Goal: Information Seeking & Learning: Learn about a topic

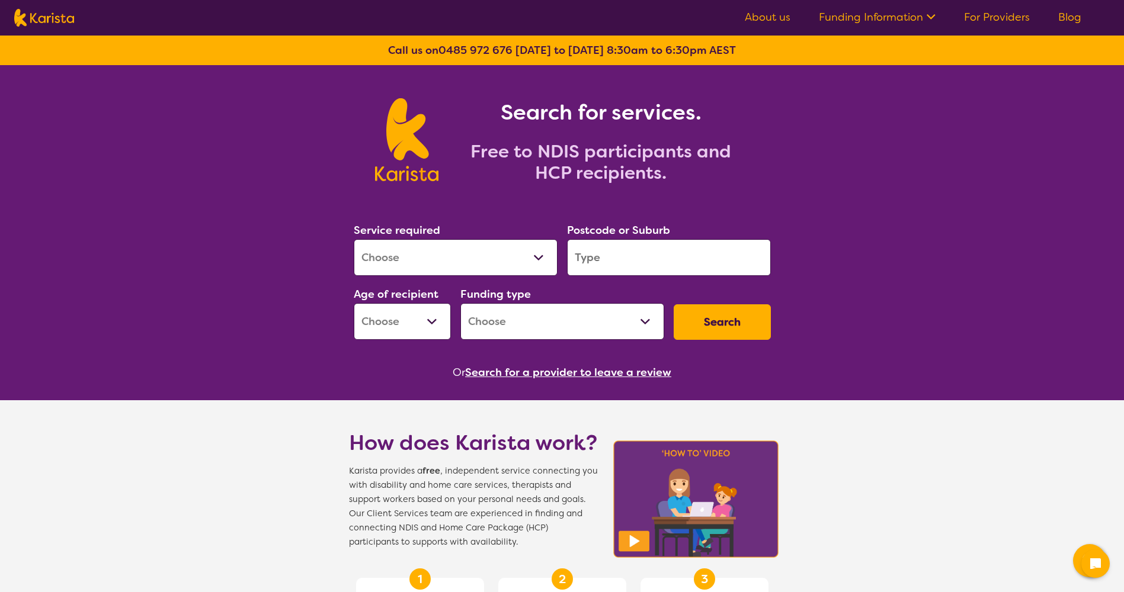
click at [459, 264] on select "Allied Health Assistant Assessment ([MEDICAL_DATA] or [MEDICAL_DATA]) Behaviour…" at bounding box center [456, 257] width 204 height 37
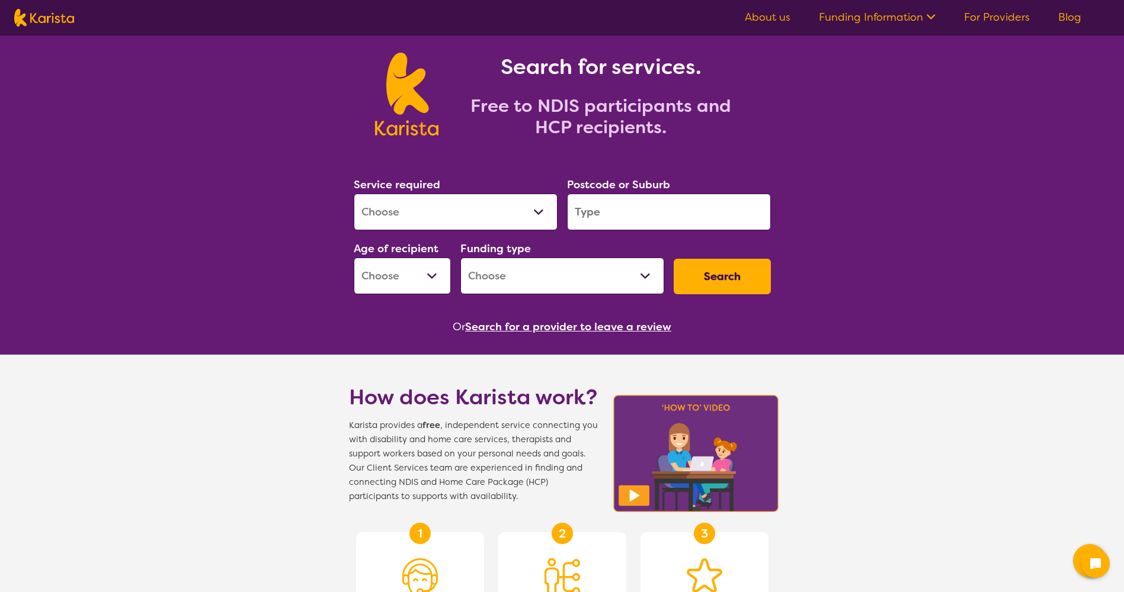
scroll to position [59, 0]
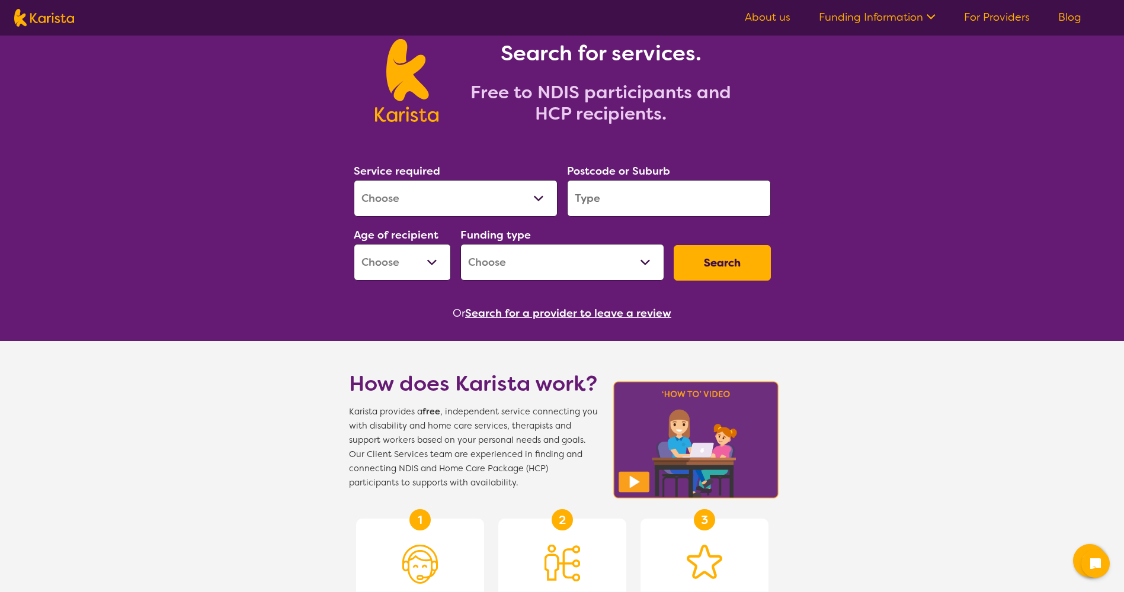
click at [428, 197] on select "Allied Health Assistant Assessment ([MEDICAL_DATA] or [MEDICAL_DATA]) Behaviour…" at bounding box center [456, 198] width 204 height 37
select select "Behaviour support"
click at [354, 180] on select "Allied Health Assistant Assessment ([MEDICAL_DATA] or [MEDICAL_DATA]) Behaviour…" at bounding box center [456, 198] width 204 height 37
select select "NDIS"
click at [425, 259] on select "Early Childhood - 0 to 9 Child - 10 to 11 Adolescent - 12 to 17 Adult - 18 to 6…" at bounding box center [402, 262] width 97 height 37
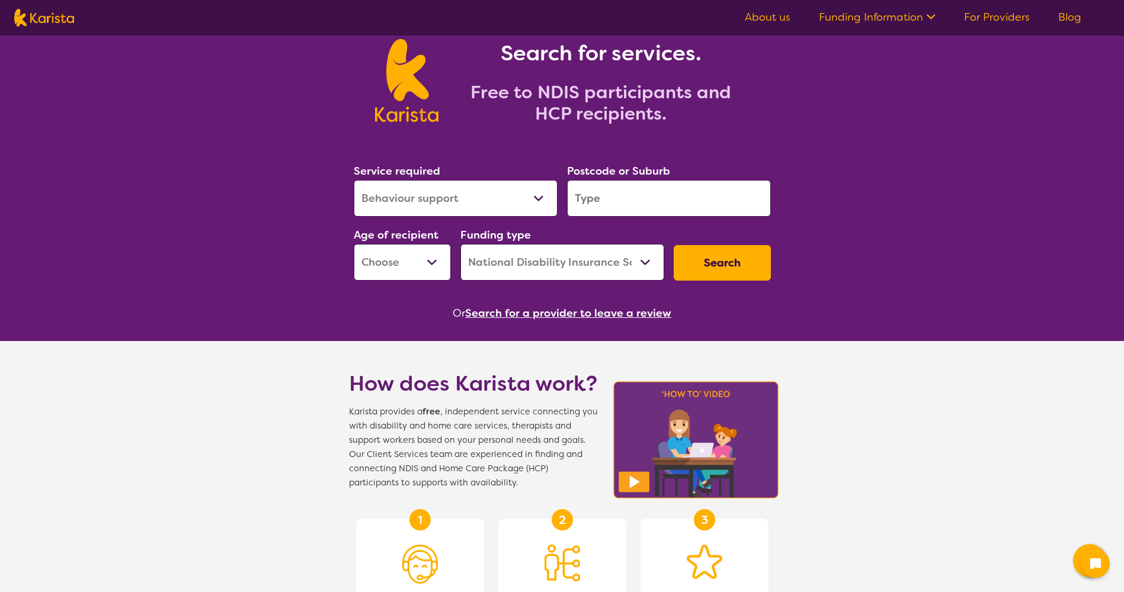
select select "AD"
click at [354, 244] on select "Early Childhood - 0 to 9 Child - 10 to 11 Adolescent - 12 to 17 Adult - 18 to 6…" at bounding box center [402, 262] width 97 height 37
click at [529, 264] on select "Home Care Package (HCP) National Disability Insurance Scheme (NDIS) I don't know" at bounding box center [562, 262] width 204 height 37
click at [721, 264] on button "Search" at bounding box center [722, 263] width 97 height 36
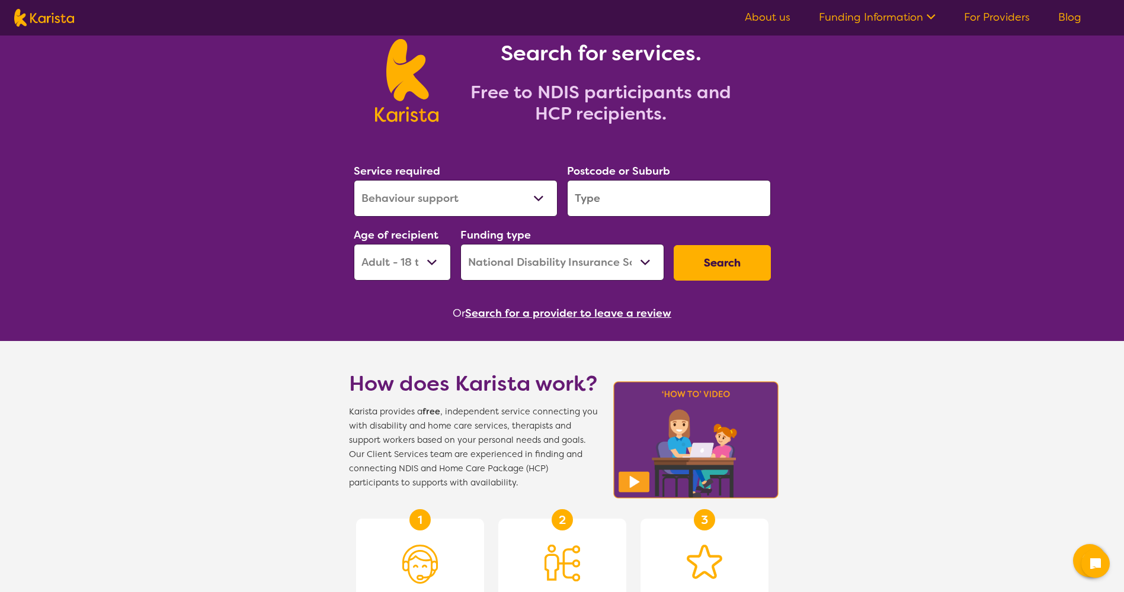
click at [623, 198] on input "search" at bounding box center [669, 198] width 204 height 37
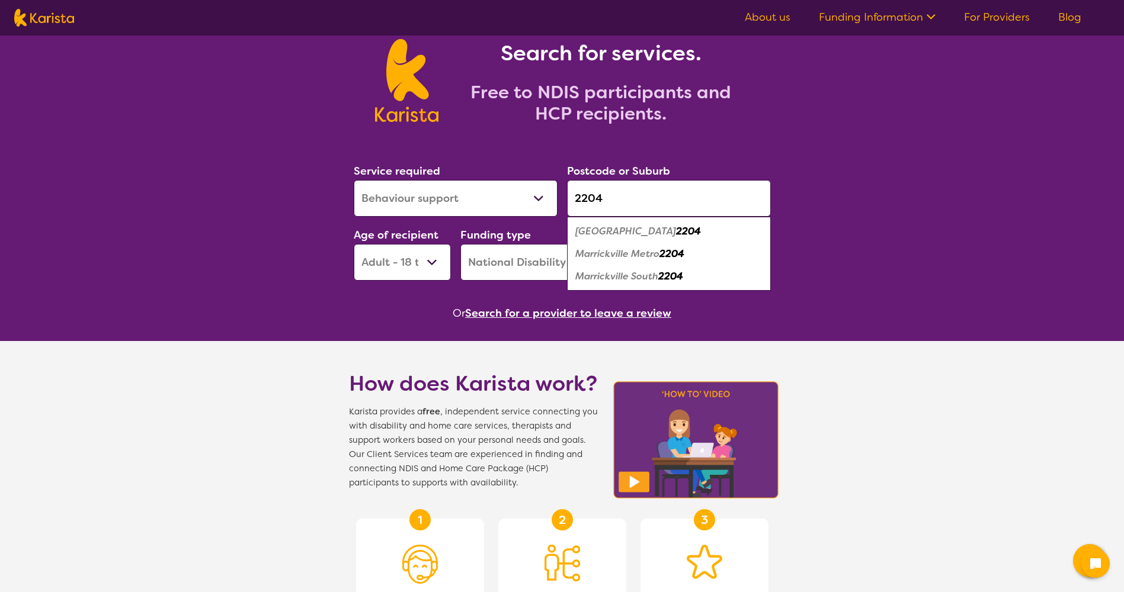
type input "2204"
click at [621, 233] on em "[GEOGRAPHIC_DATA]" at bounding box center [625, 231] width 101 height 12
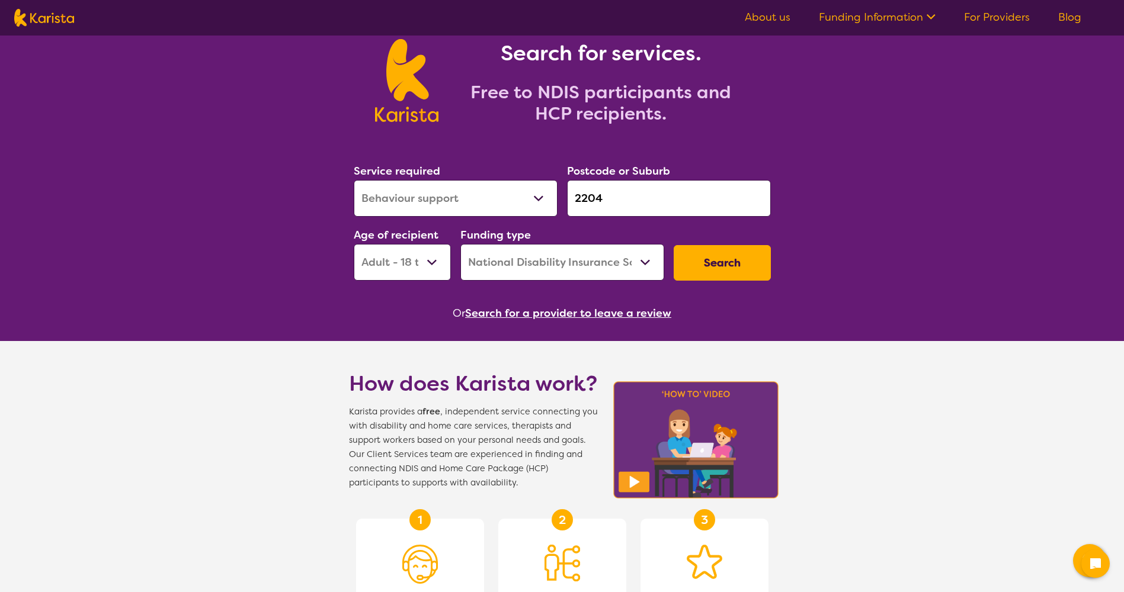
click at [701, 257] on button "Search" at bounding box center [722, 263] width 97 height 36
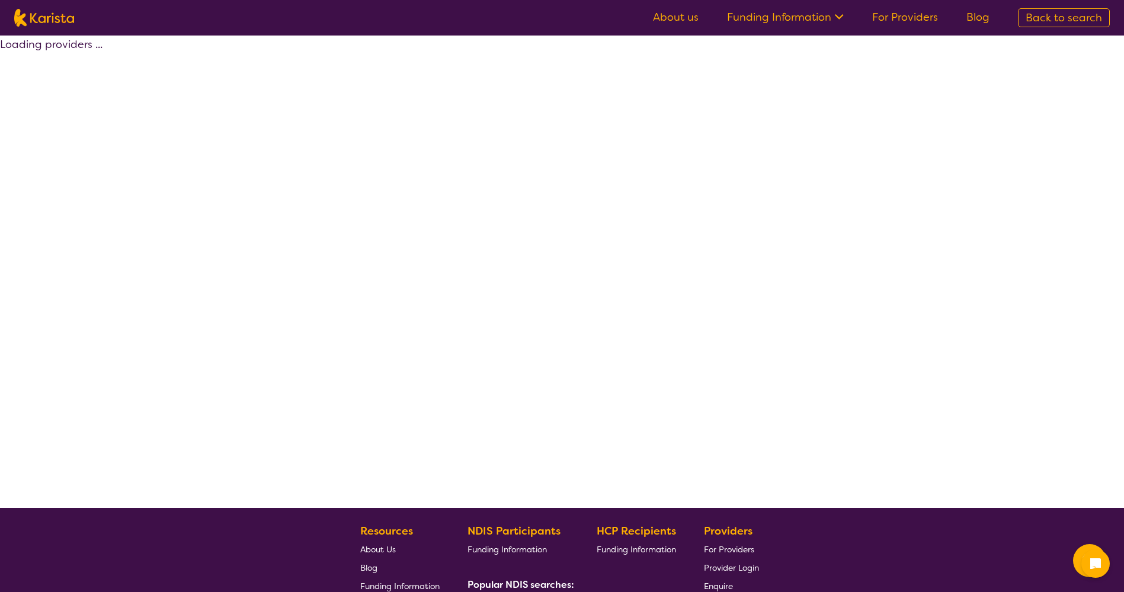
select select "by_score"
